Goal: Find specific page/section: Find specific page/section

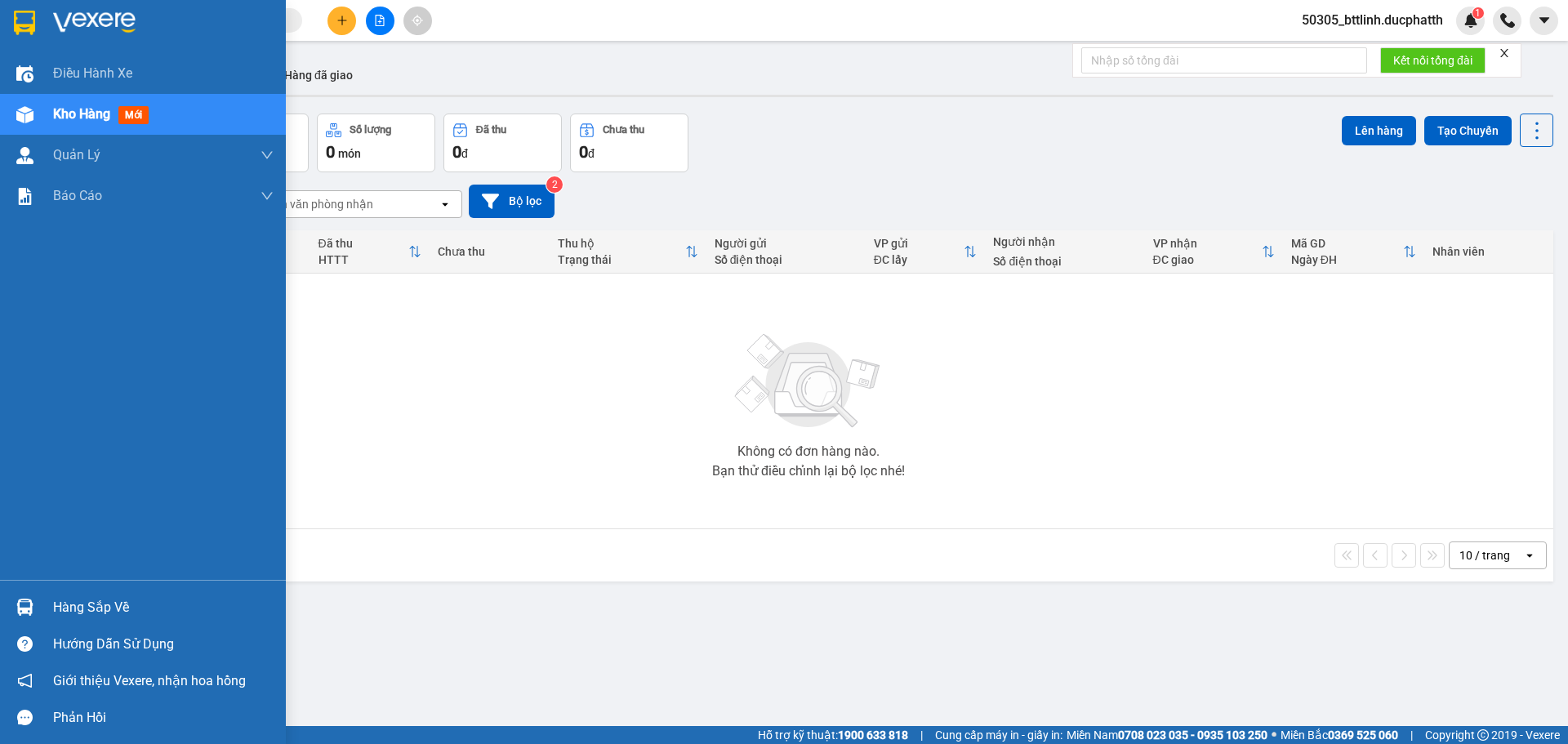
click at [32, 603] on img at bounding box center [24, 607] width 17 height 17
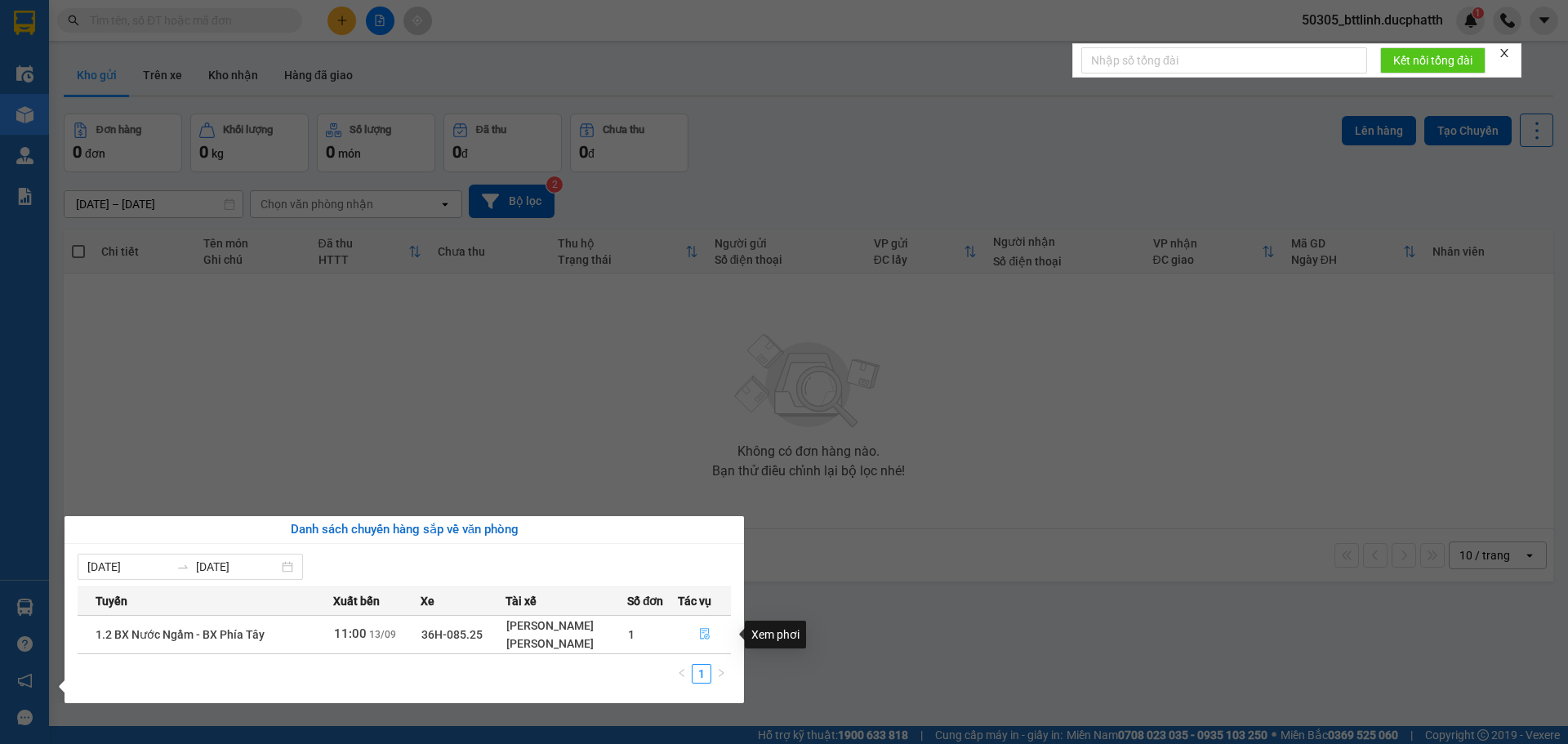
click at [696, 644] on button "button" at bounding box center [704, 635] width 51 height 26
